Goal: Navigation & Orientation: Find specific page/section

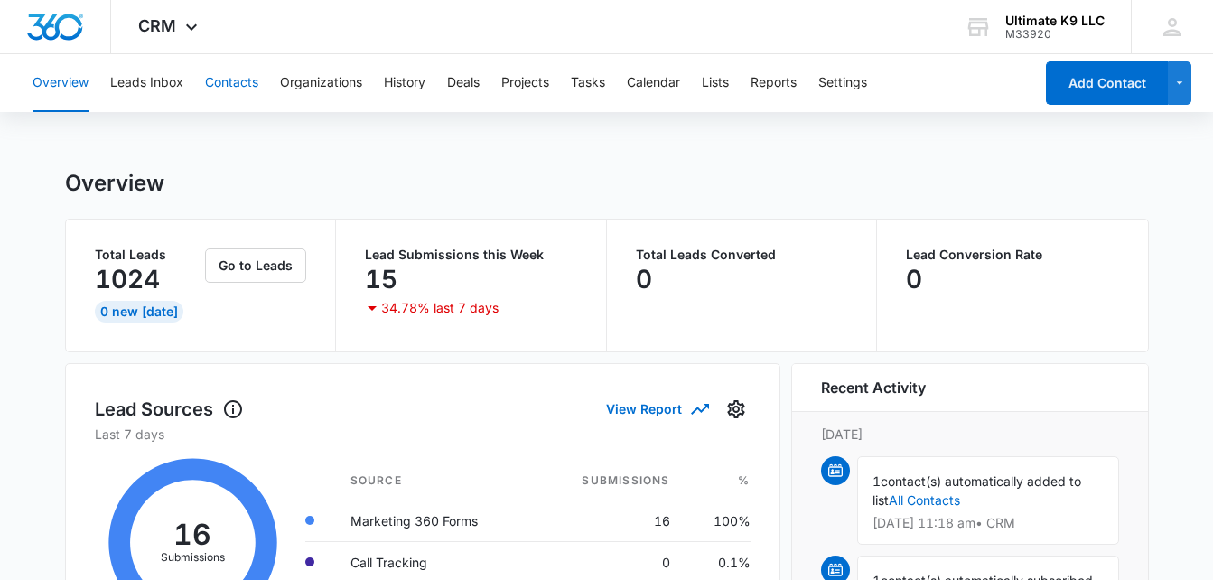
click at [247, 85] on button "Contacts" at bounding box center [231, 83] width 53 height 58
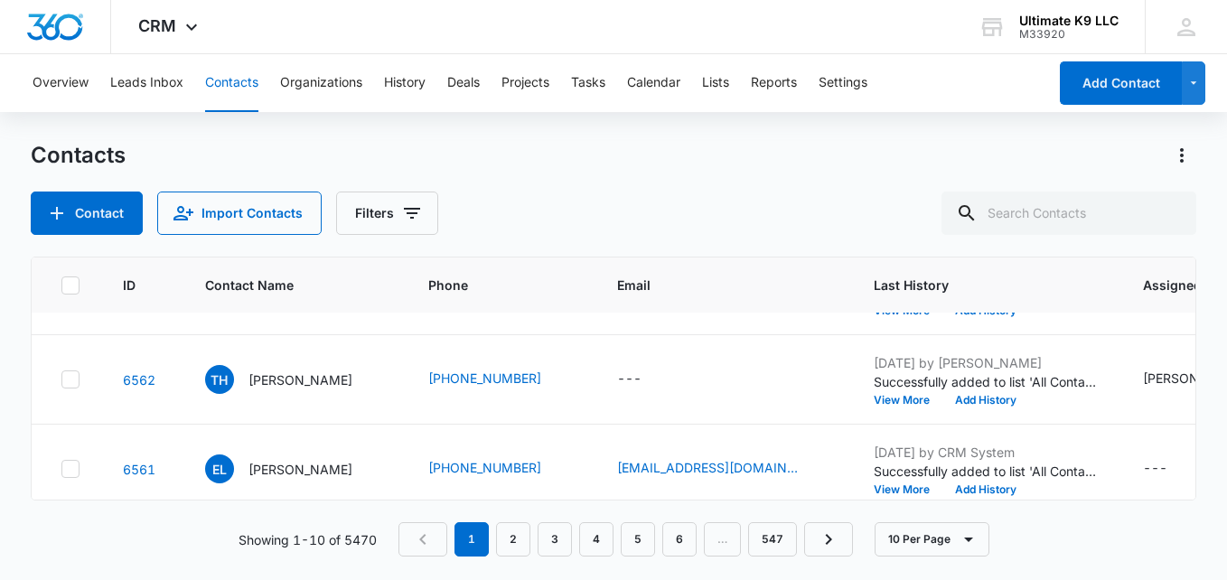
scroll to position [210, 0]
